Goal: Information Seeking & Learning: Learn about a topic

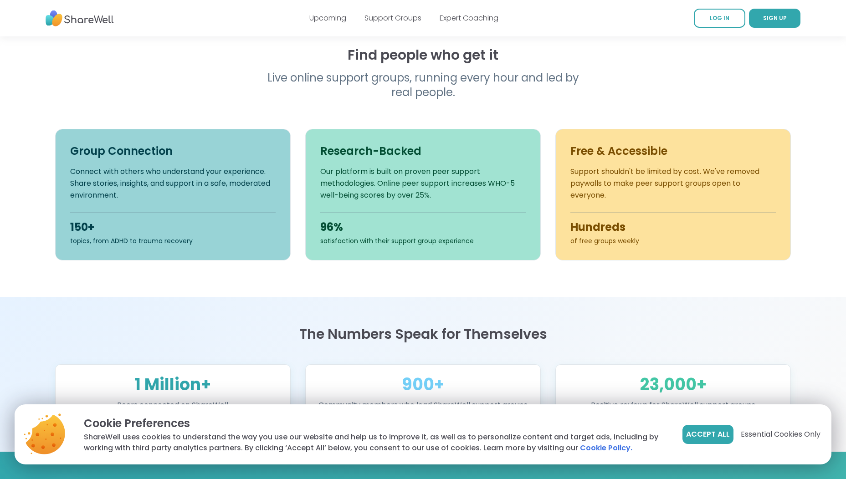
scroll to position [287, 0]
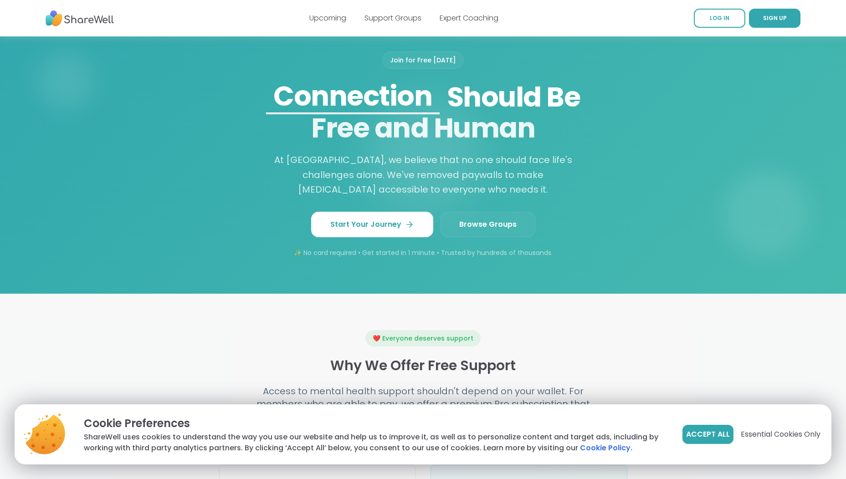
scroll to position [719, 0]
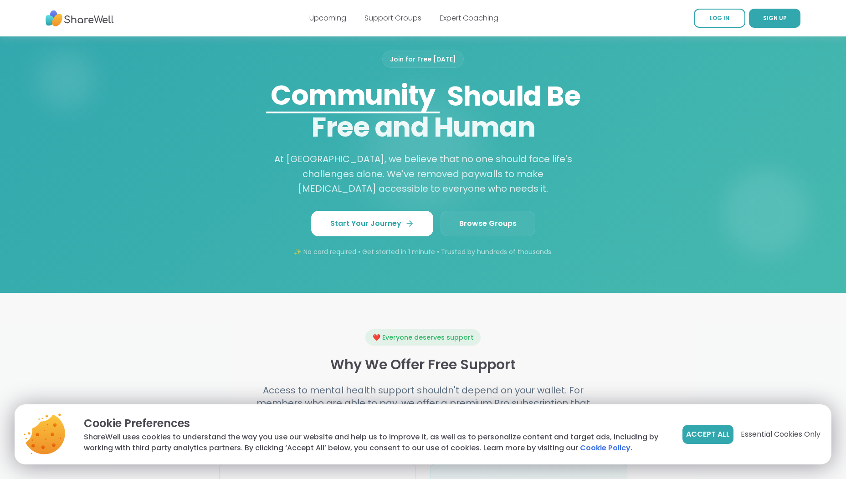
click at [481, 236] on link "Browse Groups" at bounding box center [487, 224] width 95 height 26
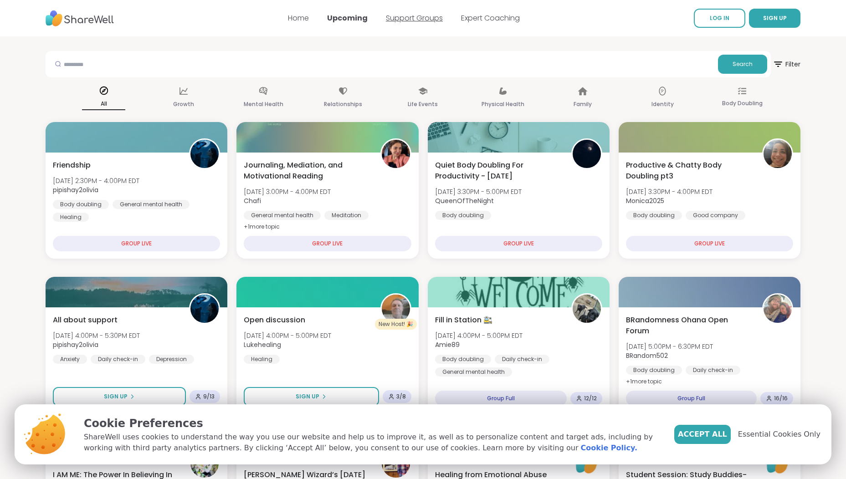
click at [427, 16] on link "Support Groups" at bounding box center [414, 18] width 57 height 10
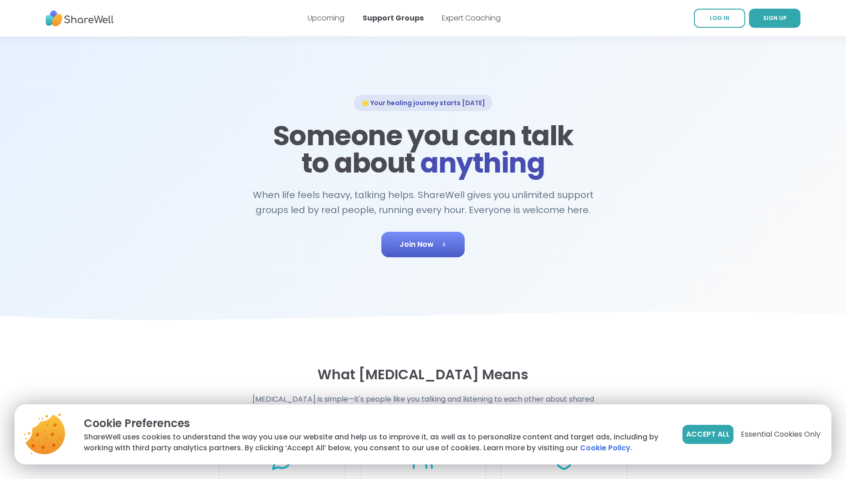
click at [425, 246] on link "Join Now" at bounding box center [422, 245] width 83 height 26
click at [569, 211] on h2 "When life feels heavy, talking helps. ShareWell gives you unlimited support gro…" at bounding box center [423, 203] width 350 height 30
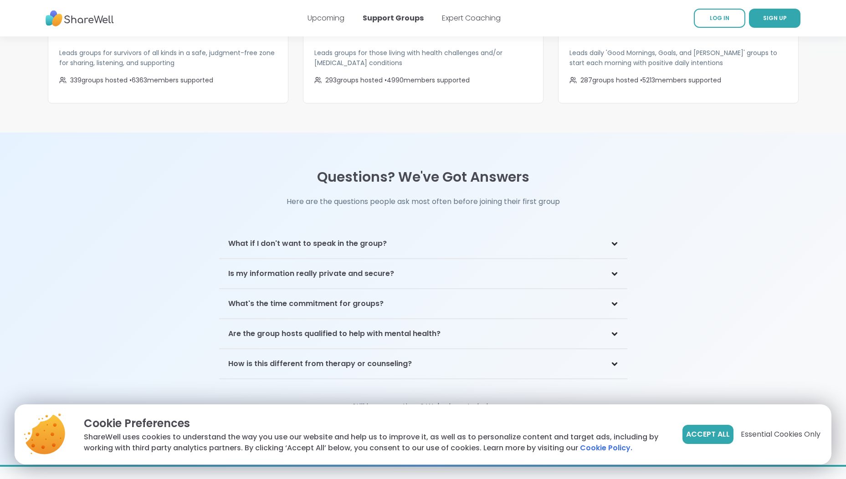
scroll to position [1796, 0]
click at [492, 261] on div "Is my information really private and secure?" at bounding box center [423, 274] width 408 height 30
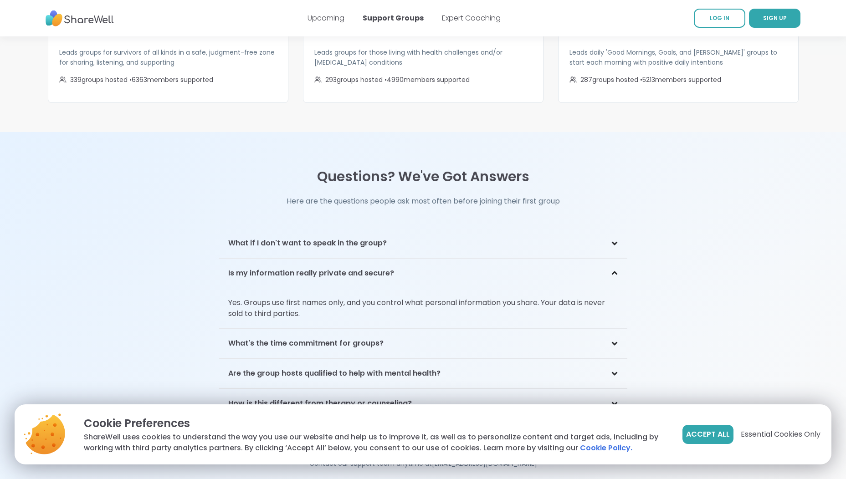
click at [479, 235] on div "What if I don't want to speak in the group?" at bounding box center [423, 244] width 408 height 30
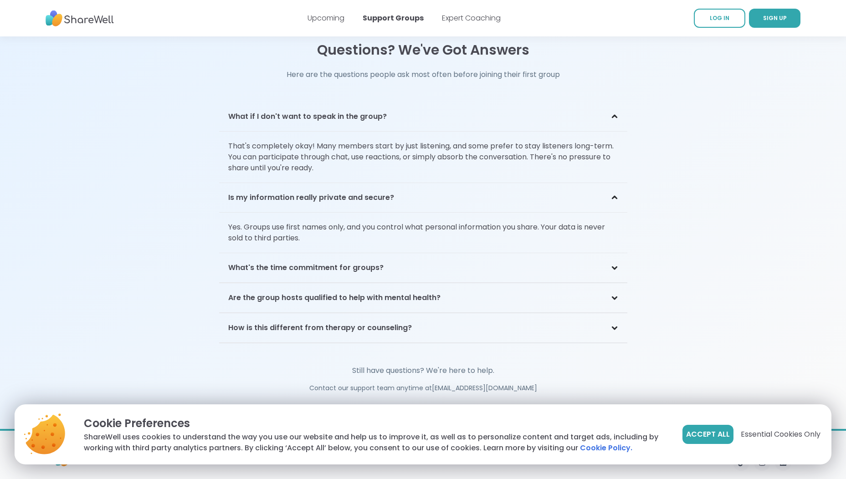
scroll to position [1939, 0]
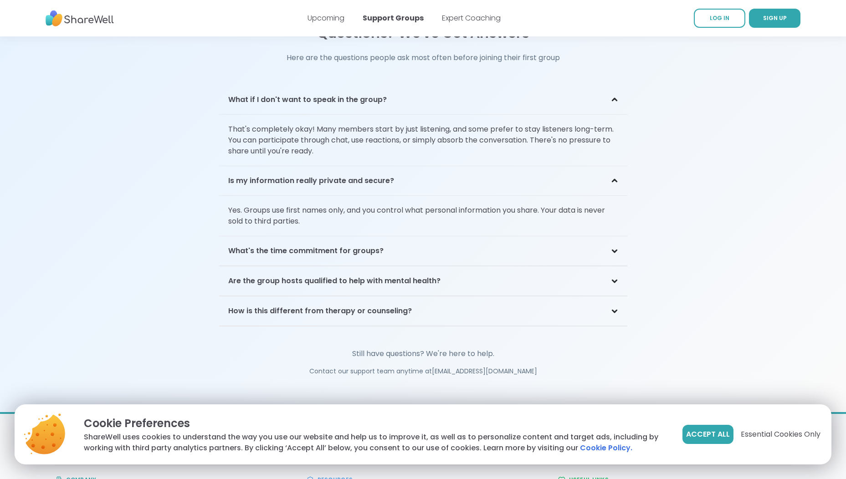
click at [504, 245] on div "What's the time commitment for groups?" at bounding box center [423, 251] width 408 height 30
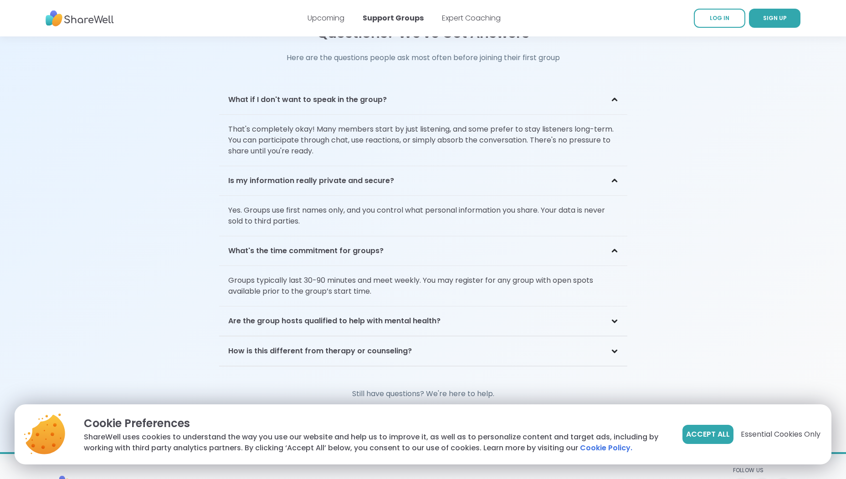
click at [531, 309] on div "Are the group hosts qualified to help with mental health?" at bounding box center [423, 321] width 408 height 30
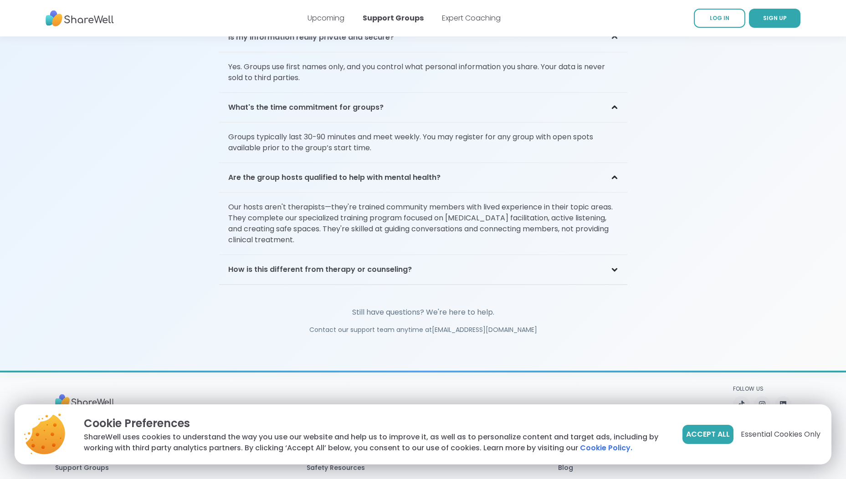
scroll to position [2083, 0]
click at [534, 268] on div "How is this different from therapy or counseling?" at bounding box center [423, 270] width 408 height 30
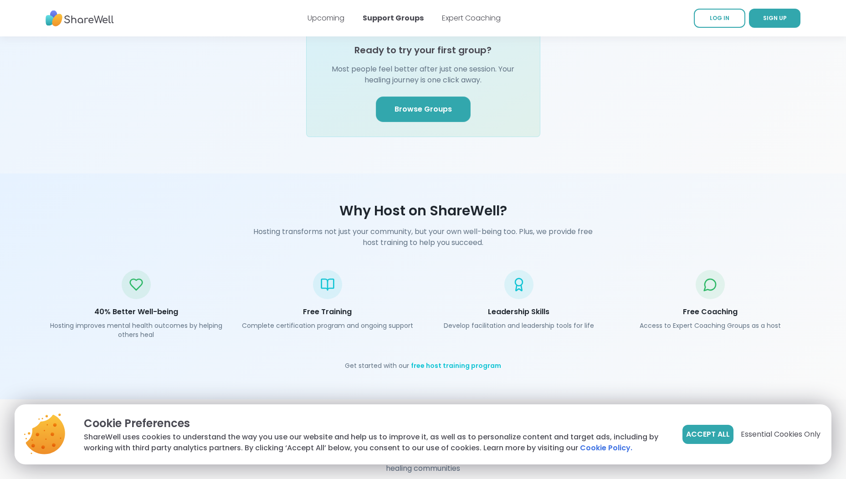
scroll to position [1152, 0]
